Goal: Task Accomplishment & Management: Use online tool/utility

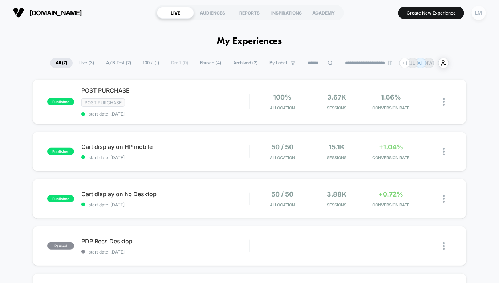
click at [479, 11] on div "LM" at bounding box center [479, 13] width 14 height 14
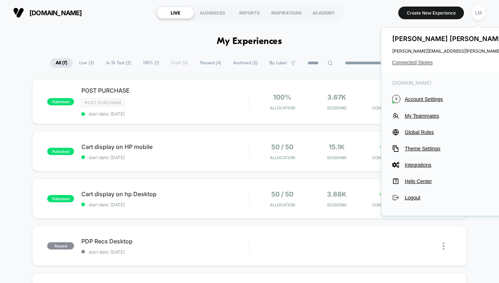
click at [415, 63] on span "Connected Stores" at bounding box center [464, 63] width 144 height 6
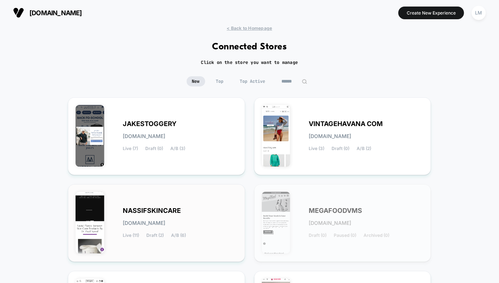
click at [195, 210] on div "NASSIFSKINCARE [DOMAIN_NAME] Live (11) Draft (2) A/B (6)" at bounding box center [180, 223] width 115 height 30
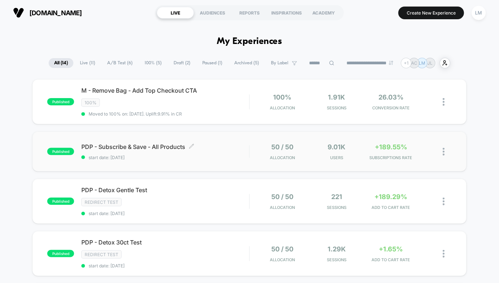
click at [199, 156] on span "start date: [DATE]" at bounding box center [165, 157] width 168 height 5
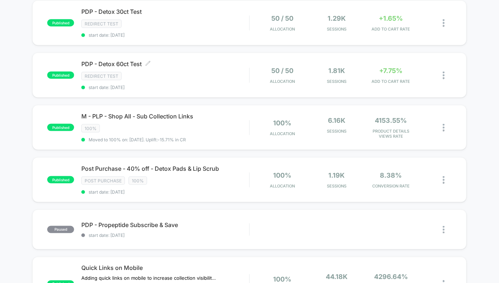
scroll to position [234, 0]
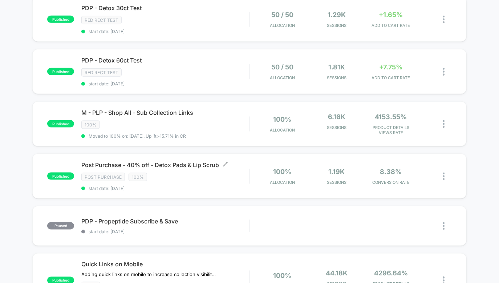
click at [223, 178] on div "Post Purchase - 40% off - Detox Pads & Lip Scrub Click to edit experience detai…" at bounding box center [165, 176] width 168 height 30
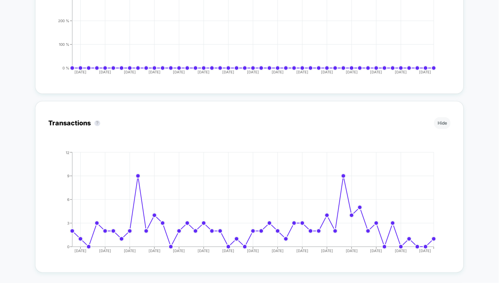
scroll to position [1529, 0]
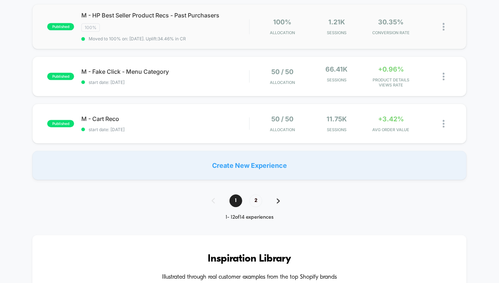
scroll to position [595, 0]
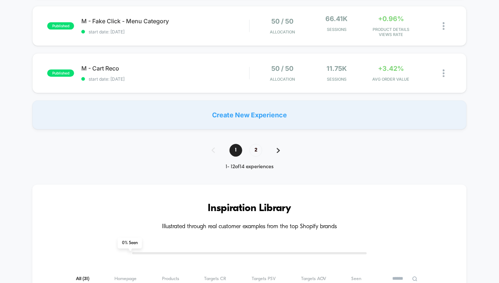
click at [253, 144] on div "1 2" at bounding box center [249, 150] width 90 height 13
click at [254, 144] on span "2" at bounding box center [255, 150] width 13 height 13
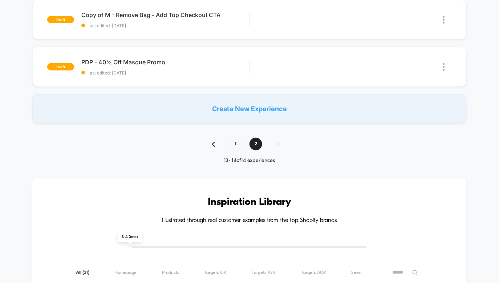
scroll to position [0, 0]
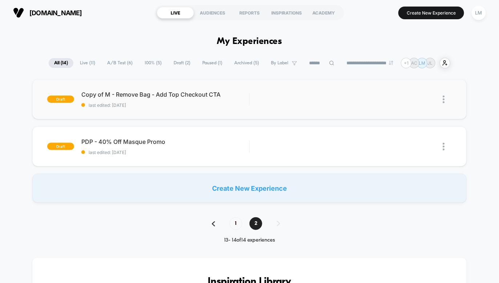
click at [106, 118] on div "draft Copy of M - Remove Bag - Add Top Checkout CTA last edited: [DATE] Edit Du…" at bounding box center [249, 99] width 434 height 40
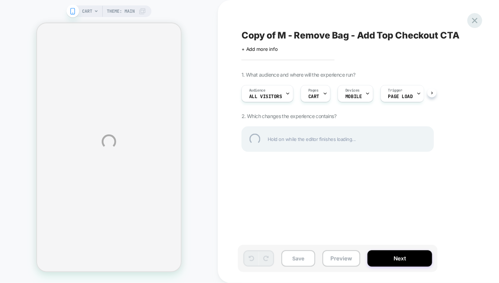
click at [471, 23] on div at bounding box center [474, 20] width 15 height 15
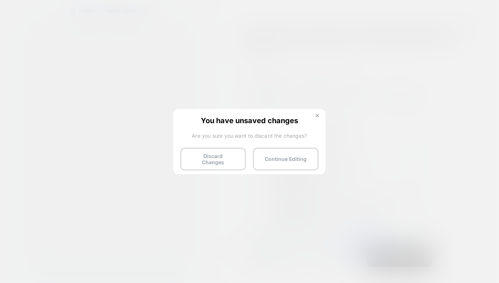
click at [319, 116] on button at bounding box center [317, 116] width 8 height 6
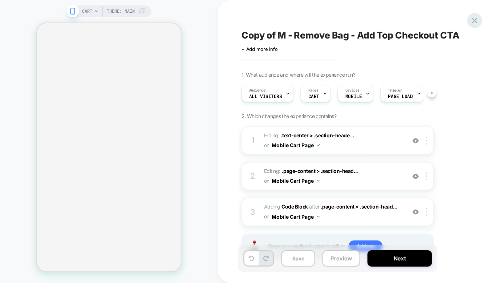
click at [478, 20] on icon at bounding box center [475, 21] width 10 height 10
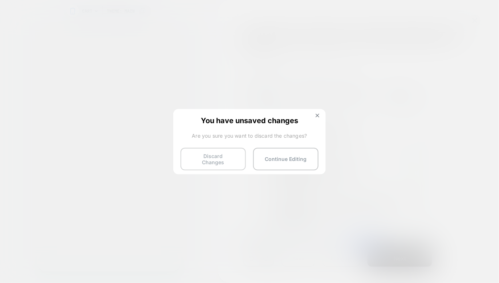
click at [230, 158] on button "Discard Changes" at bounding box center [212, 159] width 65 height 23
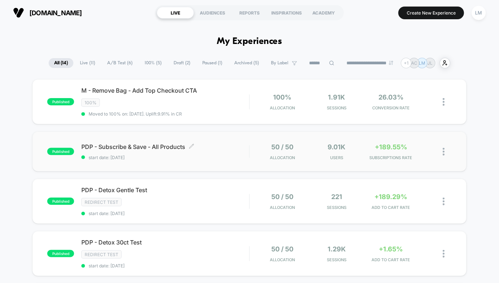
click at [227, 150] on div "PDP - Subscribe & Save - All Products Click to edit experience details Click to…" at bounding box center [165, 151] width 168 height 17
